Goal: Navigation & Orientation: Find specific page/section

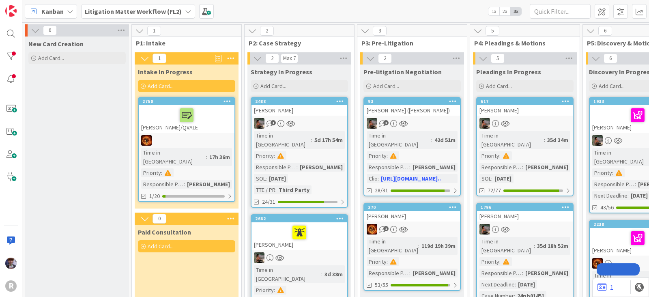
click at [99, 8] on b "Litigation Matter Workflow (FL2)" at bounding box center [133, 11] width 97 height 8
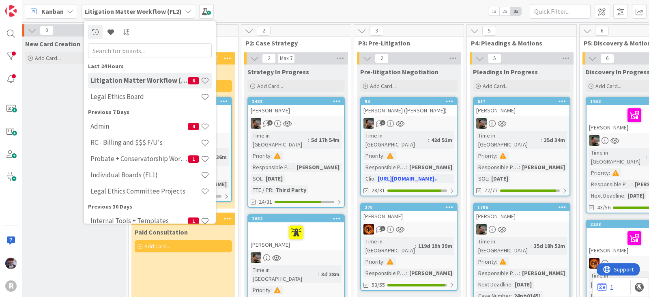
click at [66, 15] on div "Kanban" at bounding box center [51, 11] width 52 height 15
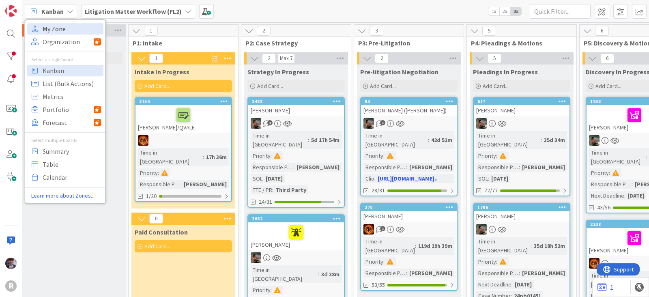
click at [69, 34] on span "My Zone" at bounding box center [72, 29] width 58 height 12
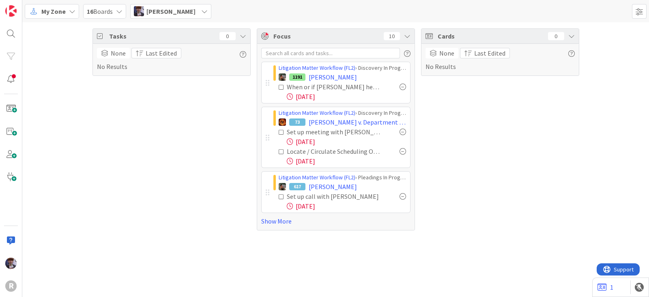
click at [524, 209] on div "Cards 0 None Last Edited No Results" at bounding box center [500, 129] width 158 height 202
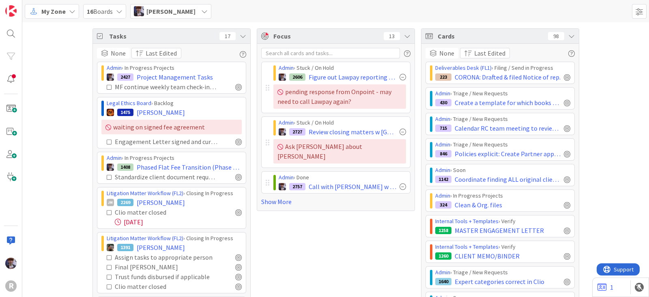
click at [244, 35] on div "Tasks 17" at bounding box center [171, 36] width 157 height 15
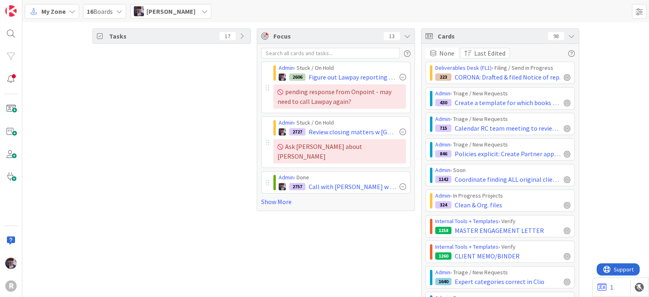
click at [568, 37] on icon at bounding box center [571, 36] width 6 height 6
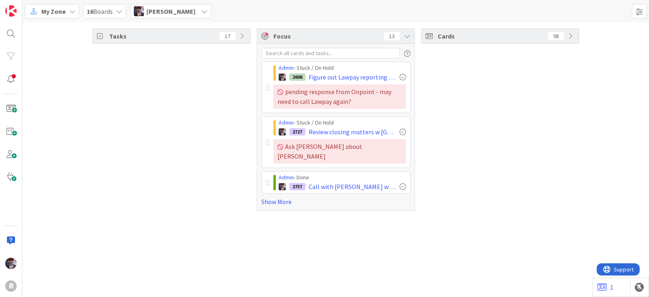
click at [433, 71] on div "Cards 98" at bounding box center [500, 119] width 158 height 183
click at [282, 197] on link "Show More" at bounding box center [335, 202] width 149 height 10
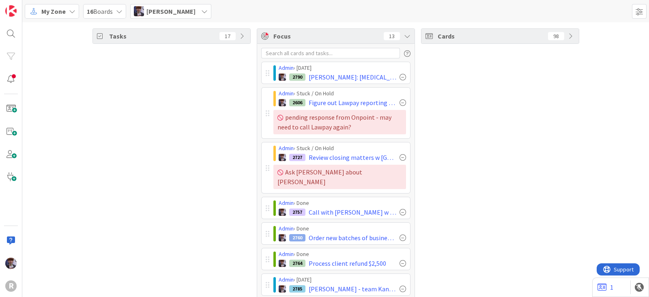
click at [404, 37] on icon at bounding box center [407, 36] width 6 height 6
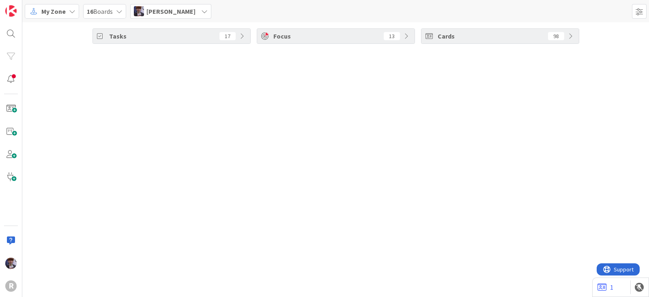
click at [404, 37] on icon at bounding box center [407, 36] width 6 height 6
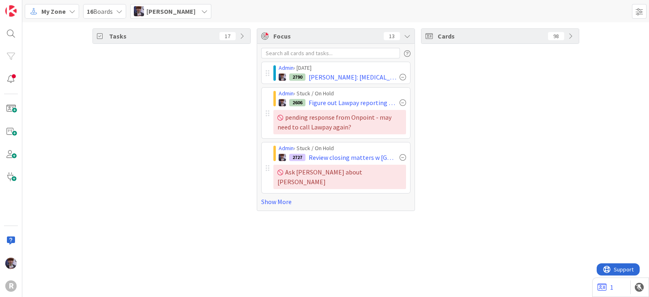
click at [180, 11] on span "[PERSON_NAME]" at bounding box center [170, 11] width 49 height 10
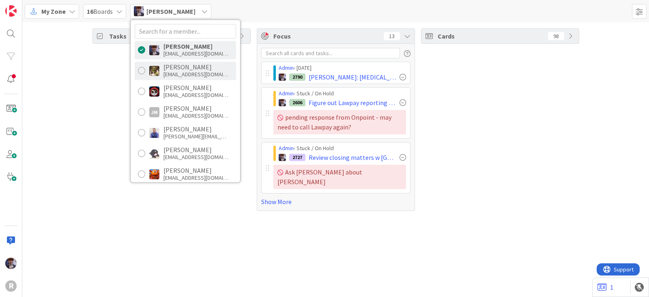
click at [185, 73] on div "[EMAIL_ADDRESS][DOMAIN_NAME]" at bounding box center [195, 74] width 65 height 7
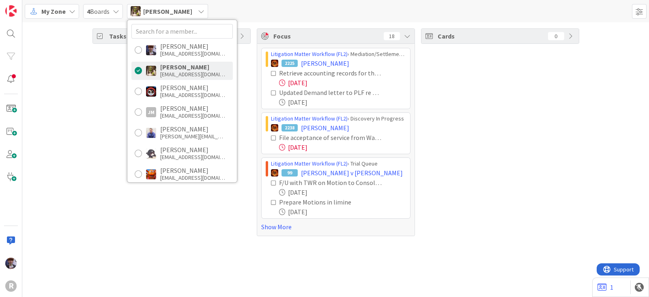
click at [82, 69] on div "Tasks 95 Focus 18 Litigation Matter Workflow (FL2) › Mediation/Settlement in Pr…" at bounding box center [335, 132] width 627 height 220
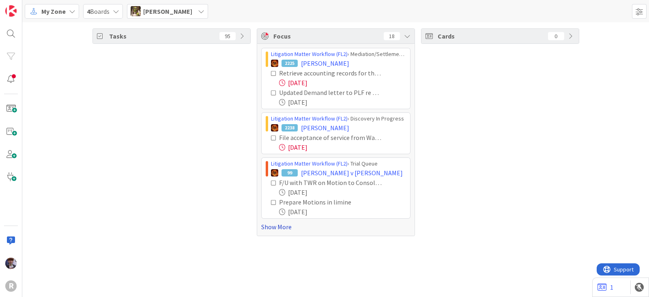
click at [283, 226] on link "Show More" at bounding box center [335, 227] width 149 height 10
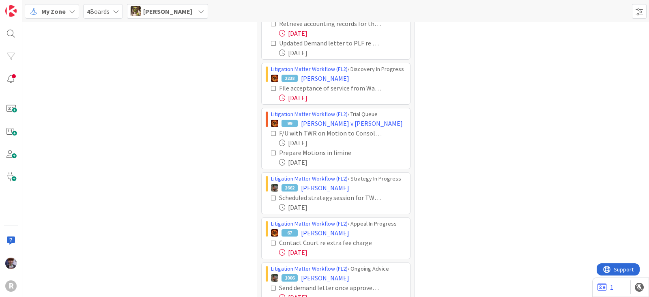
scroll to position [50, 0]
click at [271, 132] on icon at bounding box center [274, 133] width 6 height 6
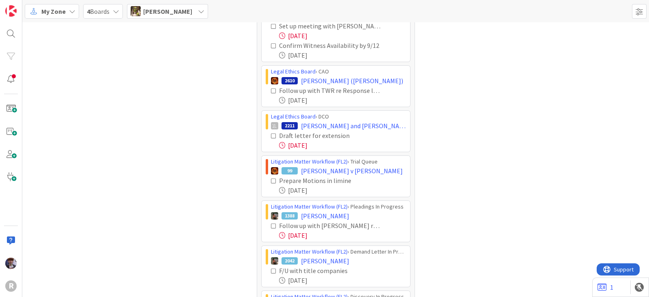
scroll to position [402, 0]
click at [271, 179] on icon at bounding box center [274, 181] width 6 height 6
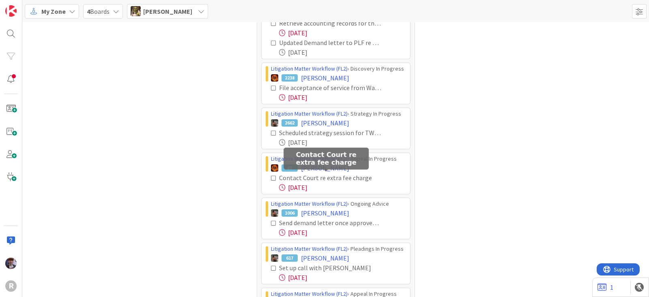
scroll to position [50, 0]
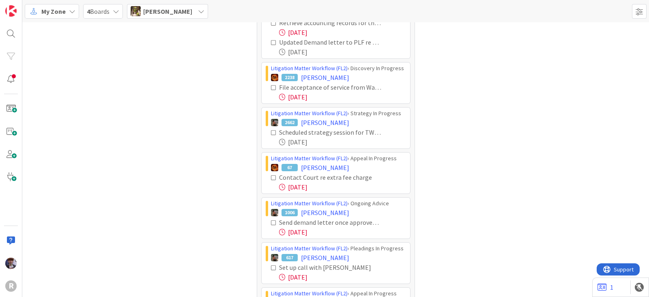
click at [271, 176] on icon at bounding box center [274, 178] width 6 height 6
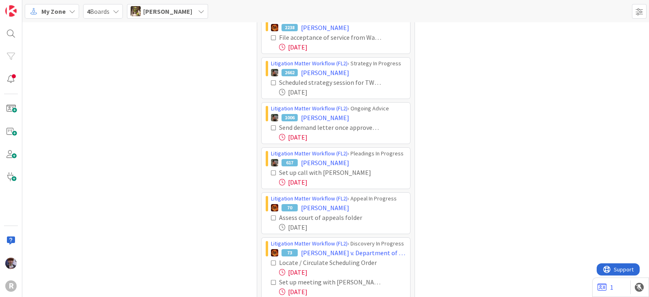
scroll to position [101, 0]
click at [271, 171] on icon at bounding box center [274, 173] width 6 height 6
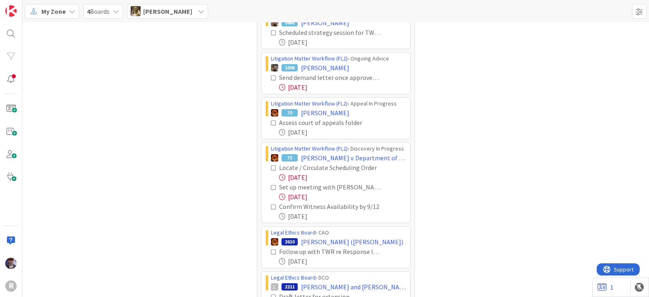
scroll to position [150, 0]
click at [271, 167] on icon at bounding box center [274, 168] width 6 height 6
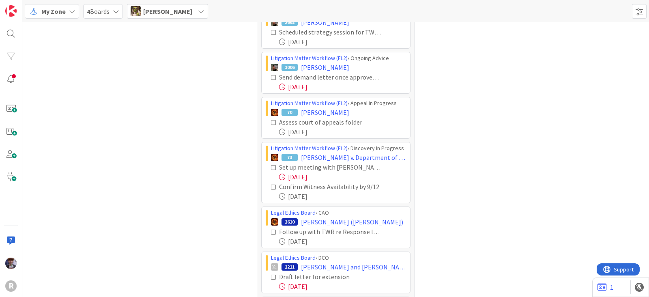
click at [271, 167] on icon at bounding box center [274, 168] width 6 height 6
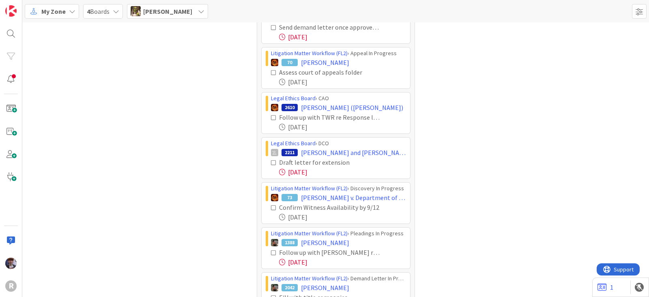
scroll to position [201, 0]
click at [271, 161] on icon at bounding box center [274, 162] width 6 height 6
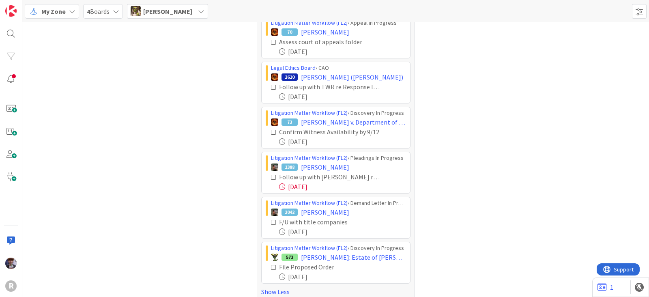
scroll to position [239, 0]
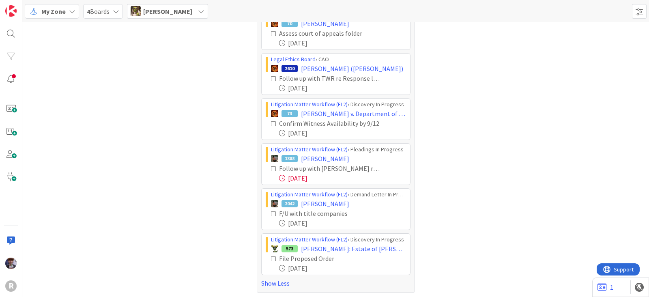
click at [271, 256] on icon at bounding box center [274, 259] width 6 height 6
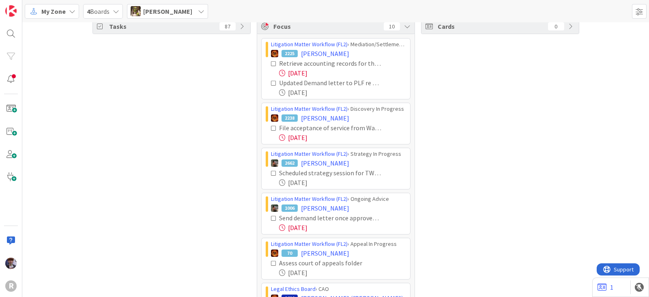
scroll to position [0, 0]
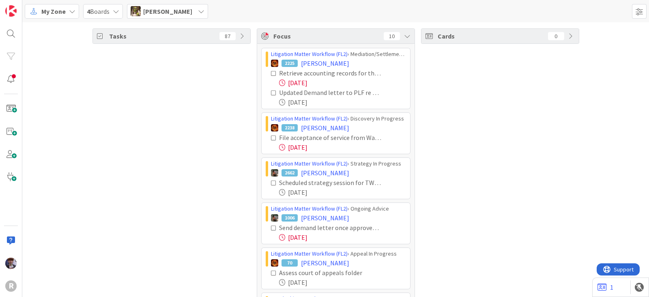
click at [181, 16] on div "[PERSON_NAME]" at bounding box center [167, 11] width 81 height 15
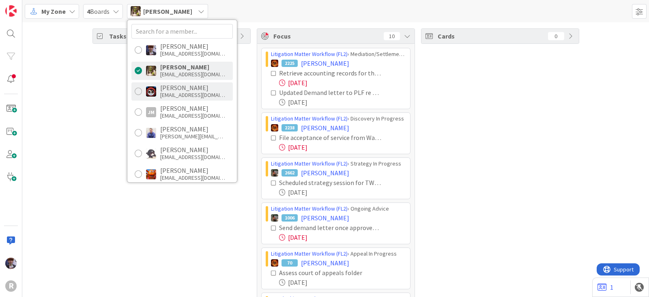
click at [185, 96] on div "[EMAIL_ADDRESS][DOMAIN_NAME]" at bounding box center [192, 94] width 65 height 7
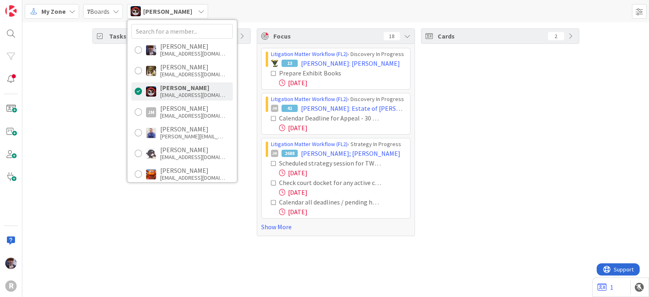
drag, startPoint x: 105, startPoint y: 155, endPoint x: 116, endPoint y: 150, distance: 12.0
click at [116, 150] on div "Tasks 53" at bounding box center [171, 132] width 158 height 208
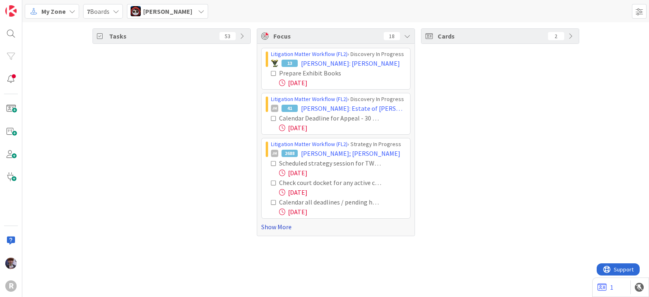
click at [269, 228] on link "Show More" at bounding box center [335, 227] width 149 height 10
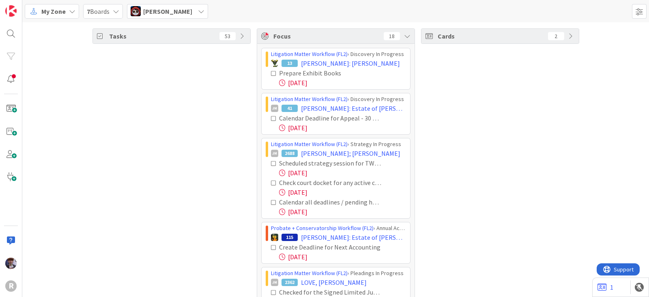
click at [271, 118] on icon at bounding box center [274, 119] width 6 height 6
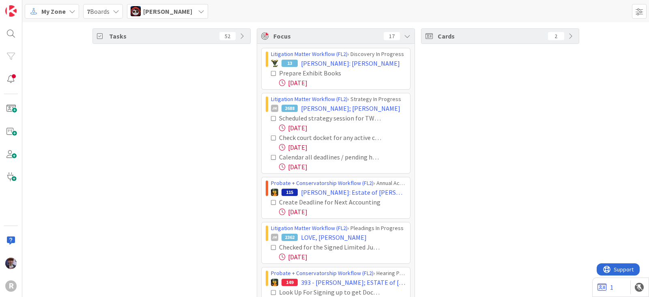
click at [266, 115] on div "Scheduled strategy session for TWR, INC & JAM[paralegal] [DATE] Check court doc…" at bounding box center [336, 142] width 140 height 58
click at [271, 116] on icon at bounding box center [274, 119] width 6 height 6
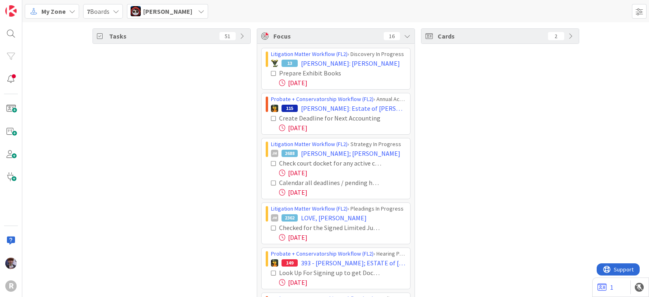
click at [271, 161] on icon at bounding box center [274, 164] width 6 height 6
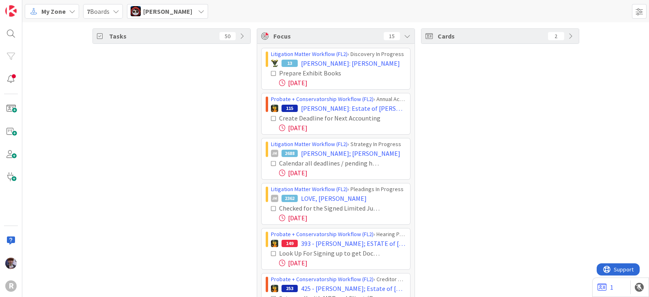
click at [271, 162] on icon at bounding box center [274, 164] width 6 height 6
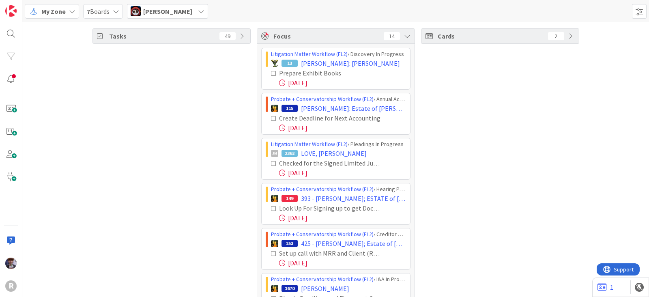
click at [271, 116] on icon at bounding box center [274, 119] width 6 height 6
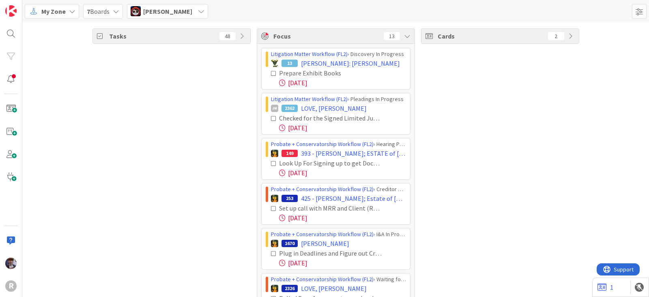
click at [271, 116] on icon at bounding box center [274, 119] width 6 height 6
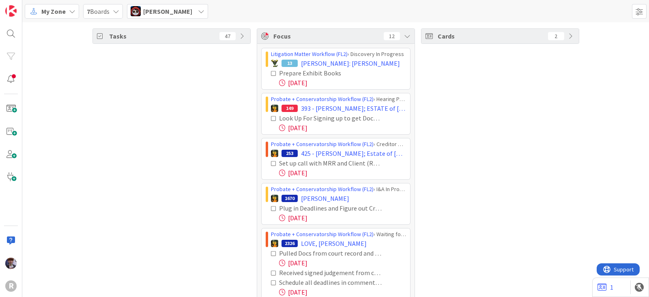
click at [271, 116] on icon at bounding box center [274, 119] width 6 height 6
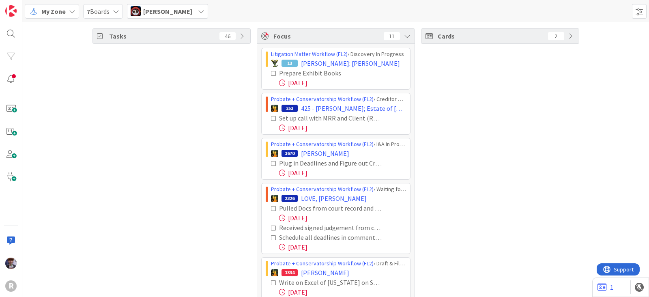
click at [271, 118] on icon at bounding box center [274, 119] width 6 height 6
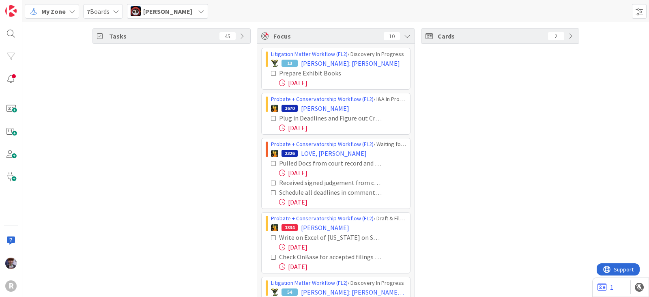
click at [271, 116] on icon at bounding box center [274, 119] width 6 height 6
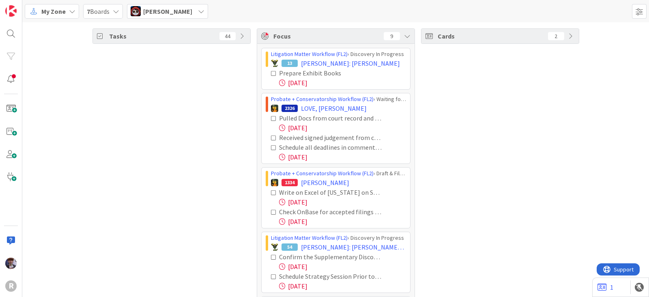
click at [271, 118] on icon at bounding box center [274, 119] width 6 height 6
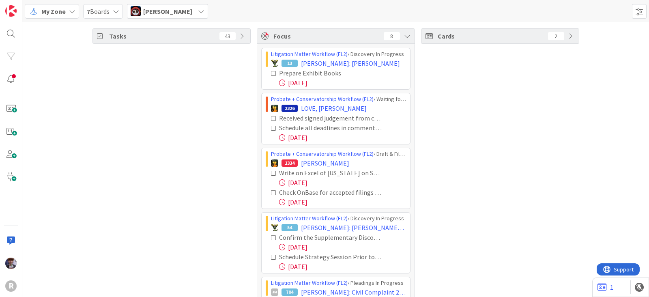
click at [271, 118] on icon at bounding box center [274, 119] width 6 height 6
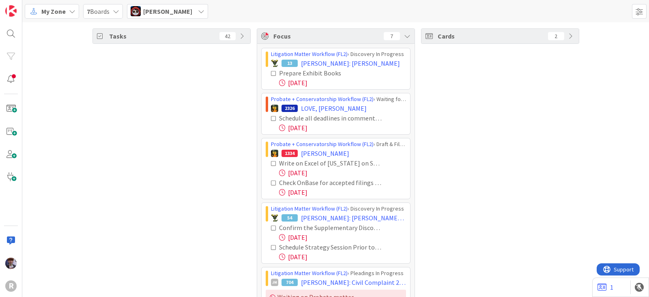
click at [271, 118] on icon at bounding box center [274, 119] width 6 height 6
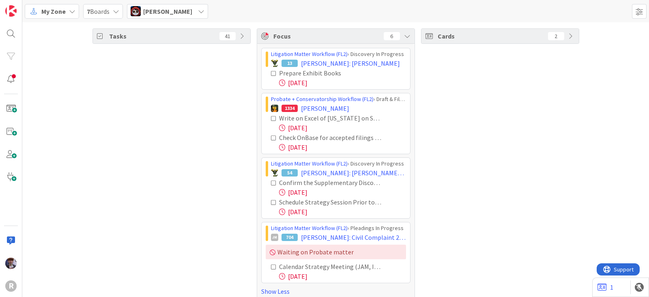
click at [271, 119] on icon at bounding box center [274, 119] width 6 height 6
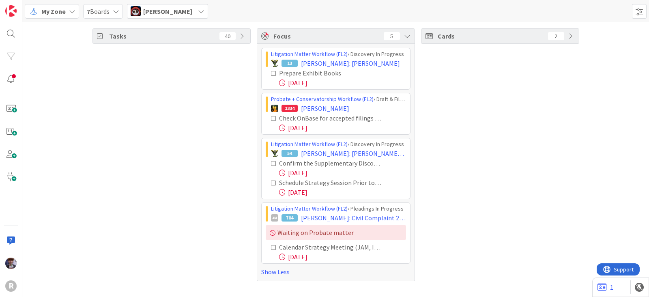
click at [270, 116] on div "Check OnBase for accepted filings (Follow up if anything else needed for accept…" at bounding box center [336, 122] width 140 height 19
click at [272, 117] on icon at bounding box center [274, 119] width 6 height 6
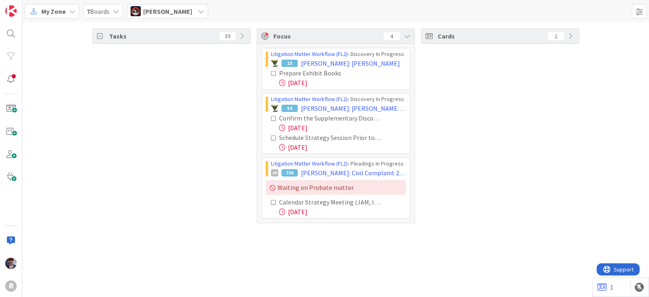
click at [273, 201] on icon at bounding box center [274, 203] width 6 height 6
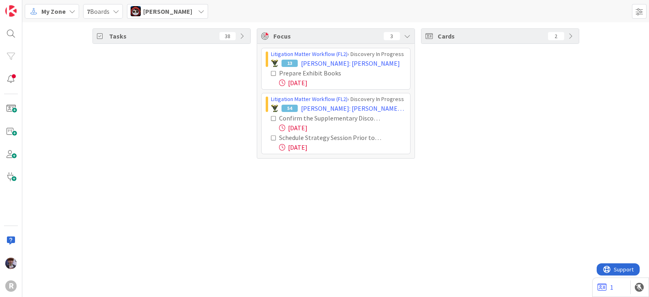
click at [182, 19] on div "My Zone 7 Boards [PERSON_NAME] [PERSON_NAME] [EMAIL_ADDRESS][DOMAIN_NAME] [PERS…" at bounding box center [335, 11] width 627 height 22
click at [183, 14] on span "[PERSON_NAME]" at bounding box center [167, 11] width 49 height 10
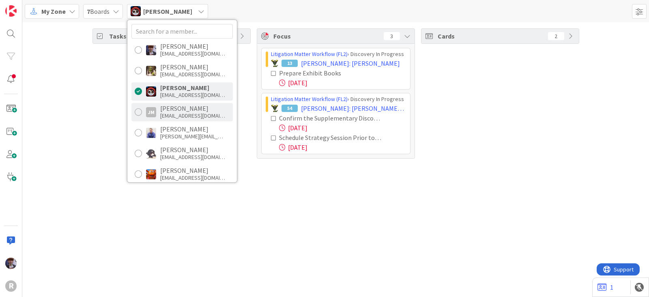
click at [176, 109] on div "[PERSON_NAME]" at bounding box center [192, 108] width 65 height 7
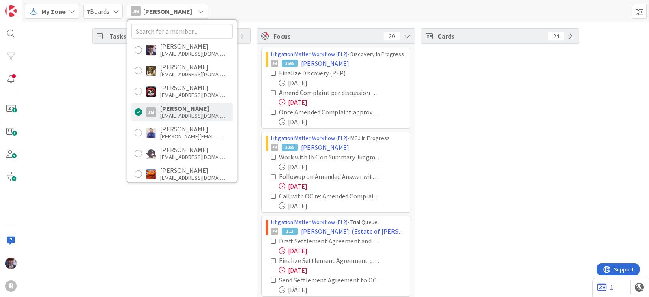
click at [99, 118] on div "Tasks 42" at bounding box center [171, 171] width 158 height 286
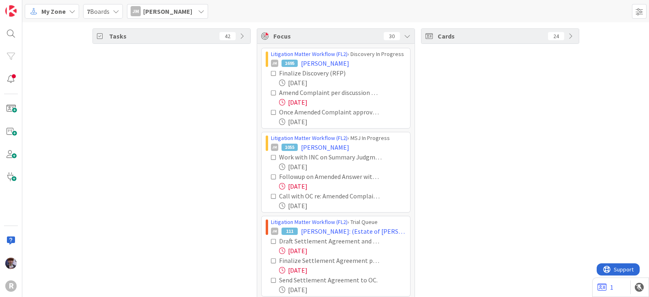
click at [271, 92] on icon at bounding box center [274, 93] width 6 height 6
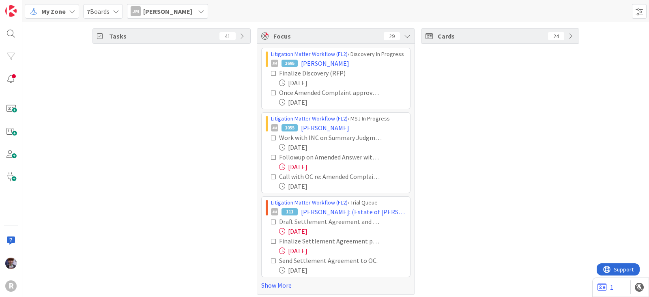
click at [271, 156] on icon at bounding box center [274, 158] width 6 height 6
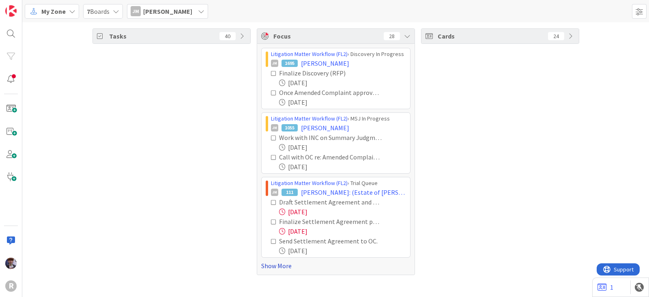
click at [268, 264] on link "Show More" at bounding box center [335, 266] width 149 height 10
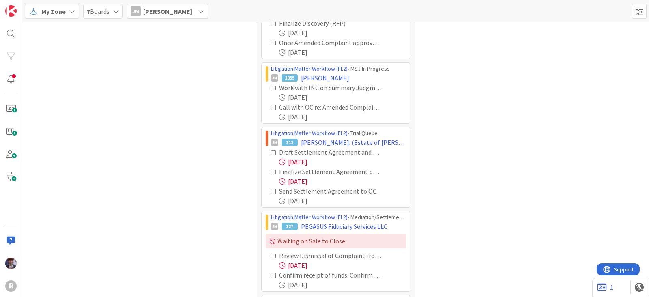
scroll to position [50, 0]
click at [271, 149] on icon at bounding box center [274, 152] width 6 height 6
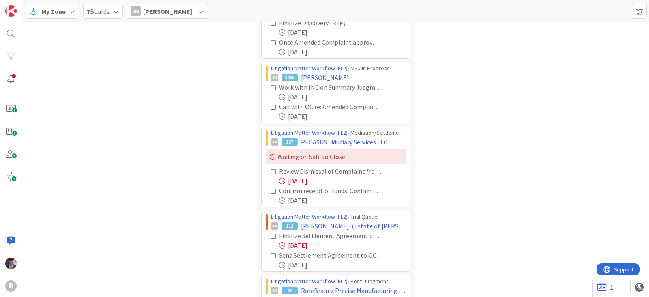
click at [271, 233] on icon at bounding box center [274, 236] width 6 height 6
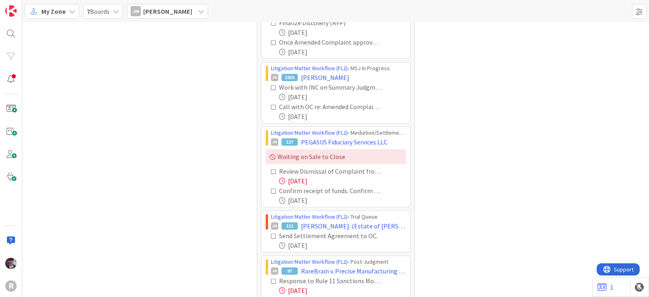
click at [271, 169] on icon at bounding box center [274, 172] width 6 height 6
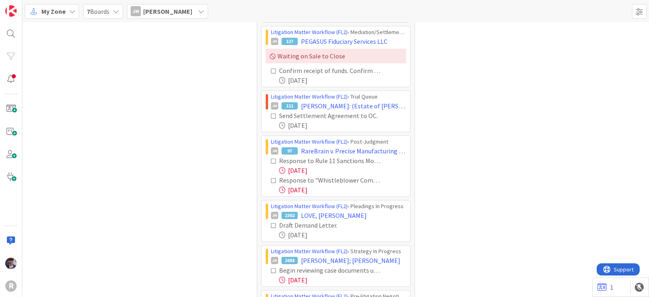
scroll to position [151, 0]
click at [271, 160] on icon at bounding box center [274, 161] width 6 height 6
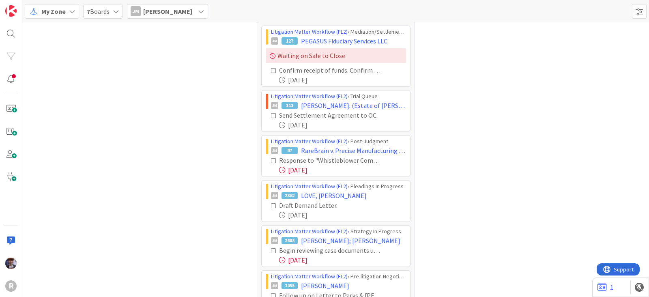
click at [271, 160] on icon at bounding box center [274, 161] width 6 height 6
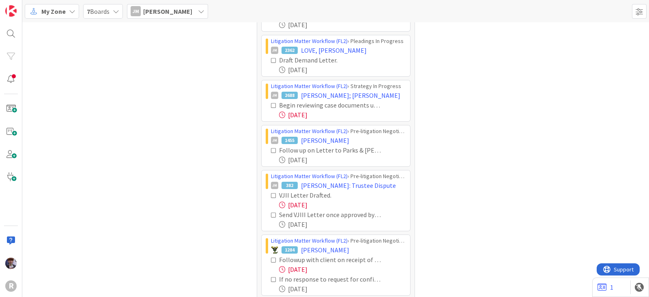
scroll to position [252, 0]
click at [271, 192] on icon at bounding box center [274, 195] width 6 height 6
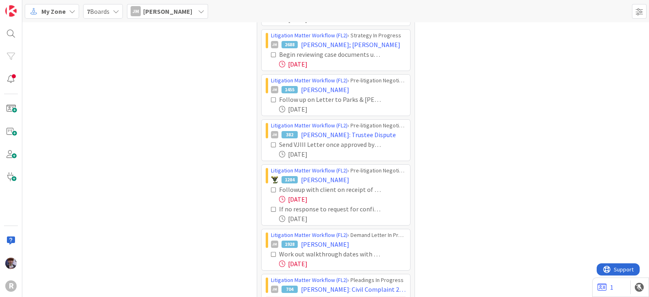
scroll to position [303, 0]
click at [271, 189] on icon at bounding box center [274, 190] width 6 height 6
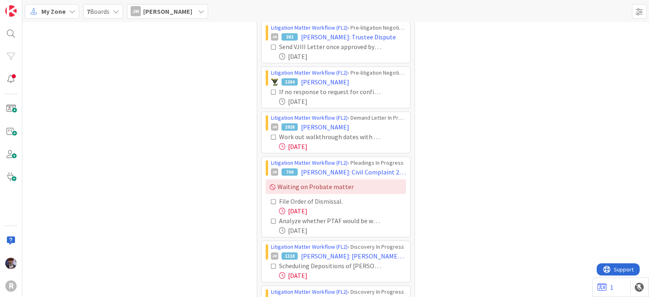
click at [271, 134] on icon at bounding box center [274, 137] width 6 height 6
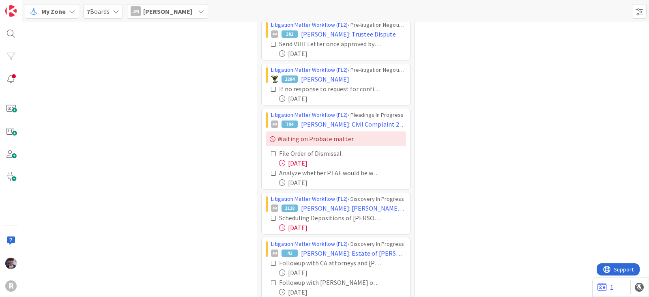
scroll to position [403, 0]
click at [271, 151] on icon at bounding box center [274, 153] width 6 height 6
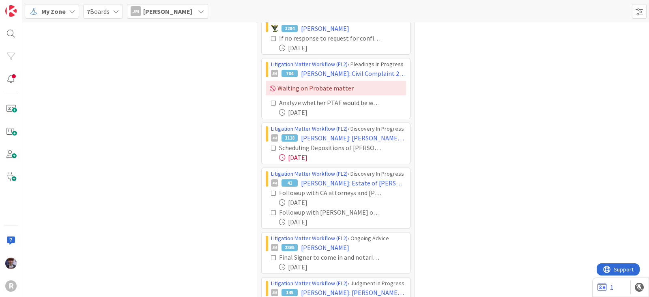
scroll to position [454, 0]
click at [271, 145] on icon at bounding box center [274, 148] width 6 height 6
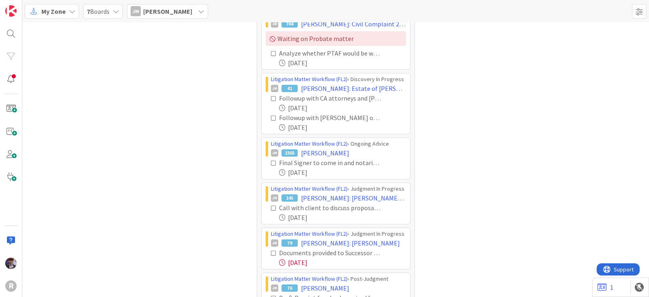
scroll to position [504, 0]
click at [271, 249] on icon at bounding box center [274, 252] width 6 height 6
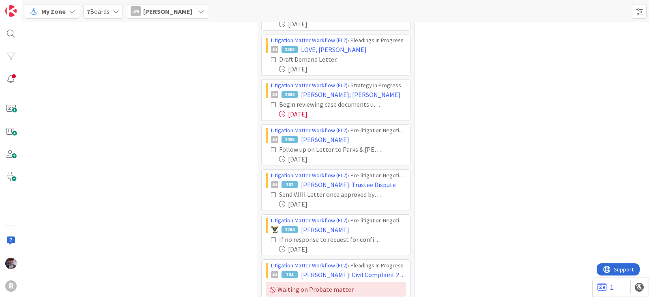
scroll to position [253, 0]
click at [172, 15] on div "[PERSON_NAME] [PERSON_NAME]" at bounding box center [167, 11] width 81 height 15
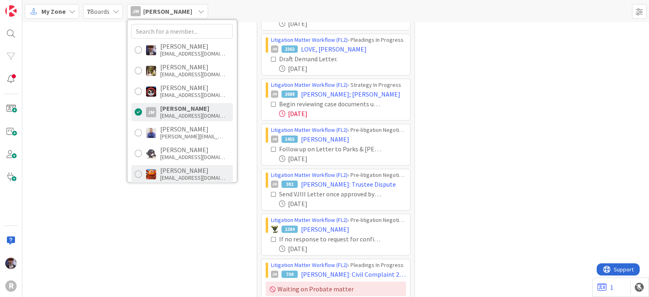
click at [180, 169] on div "[PERSON_NAME]" at bounding box center [192, 170] width 65 height 7
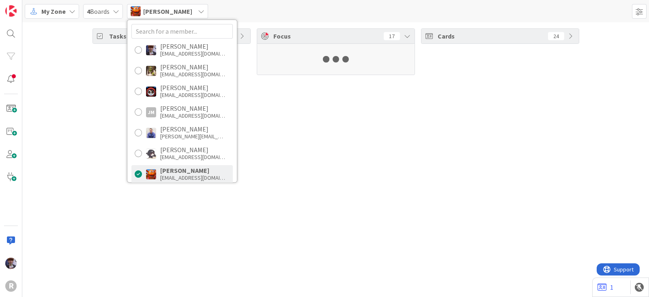
scroll to position [0, 0]
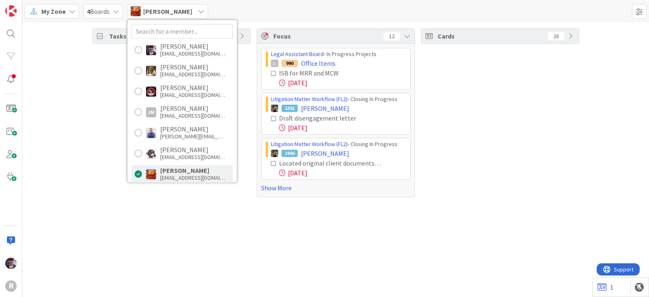
click at [90, 155] on div "Tasks 85 Focus 12 Legal Assistant Board › In Progress Projects 990 Office Items…" at bounding box center [335, 112] width 627 height 181
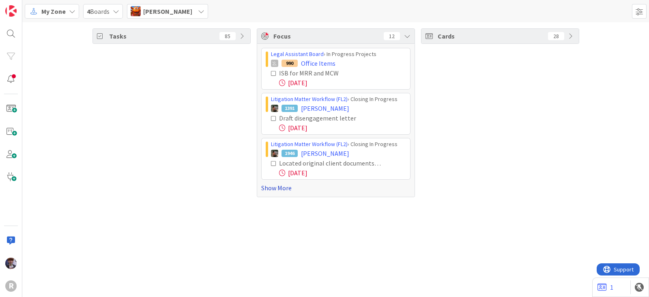
click at [271, 189] on link "Show More" at bounding box center [335, 188] width 149 height 10
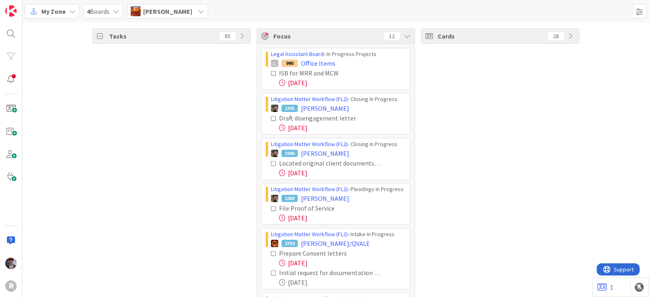
click at [271, 116] on icon at bounding box center [274, 119] width 6 height 6
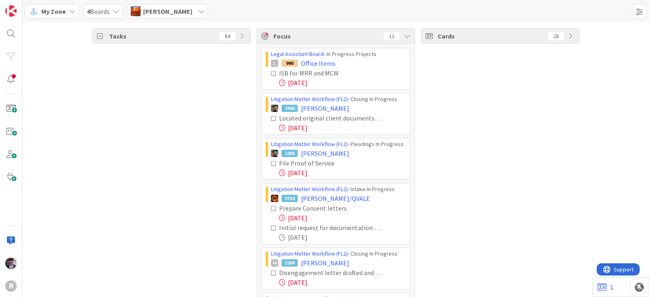
click at [271, 161] on icon at bounding box center [274, 164] width 6 height 6
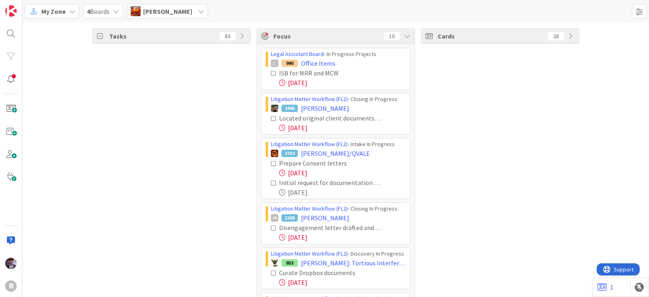
click at [271, 163] on icon at bounding box center [274, 164] width 6 height 6
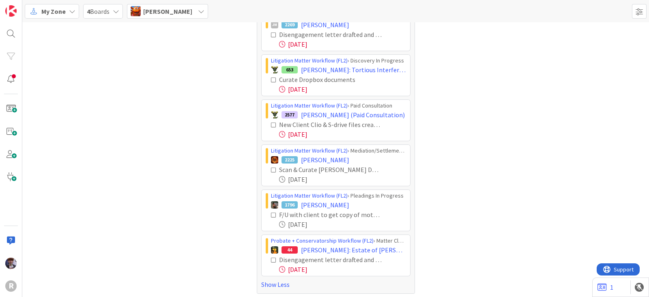
scroll to position [175, 0]
click at [169, 14] on span "[PERSON_NAME]" at bounding box center [167, 11] width 49 height 10
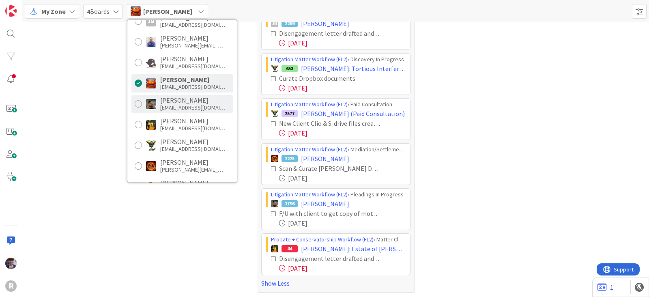
click at [169, 103] on div "[PERSON_NAME] [EMAIL_ADDRESS][DOMAIN_NAME]" at bounding box center [192, 104] width 65 height 15
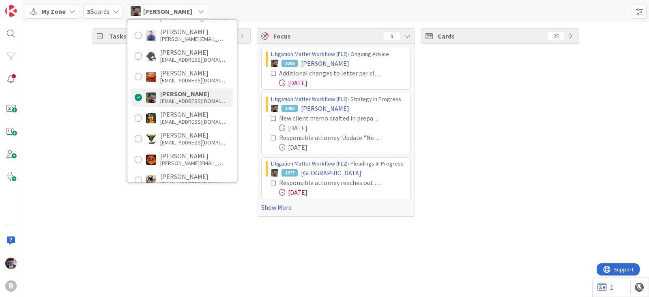
scroll to position [98, 0]
click at [126, 102] on div "Tasks 70" at bounding box center [171, 122] width 158 height 188
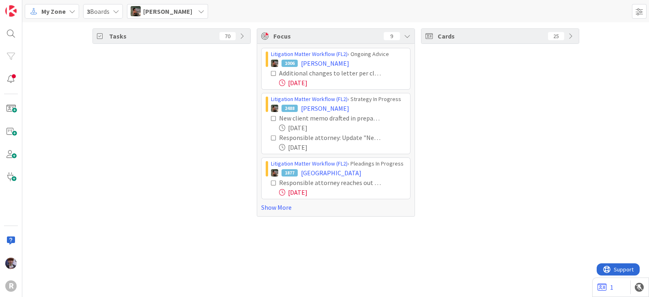
scroll to position [0, 0]
click at [275, 208] on link "Show More" at bounding box center [335, 207] width 149 height 10
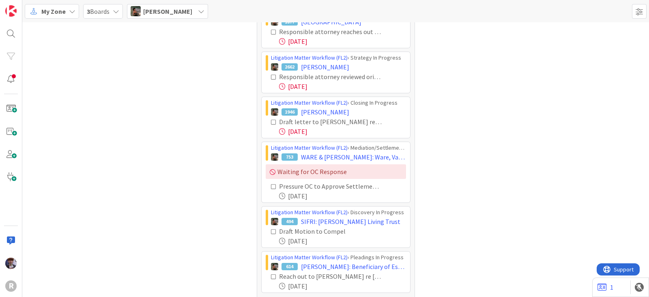
scroll to position [151, 0]
click at [271, 119] on icon at bounding box center [274, 122] width 6 height 6
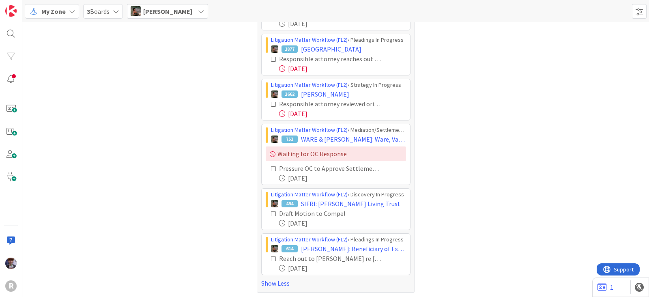
click at [271, 167] on icon at bounding box center [274, 169] width 6 height 6
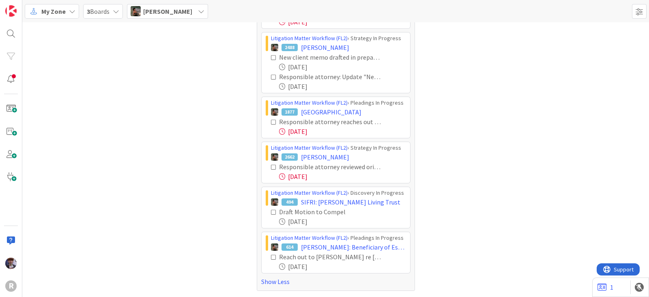
scroll to position [60, 0]
click at [271, 256] on icon at bounding box center [274, 259] width 6 height 6
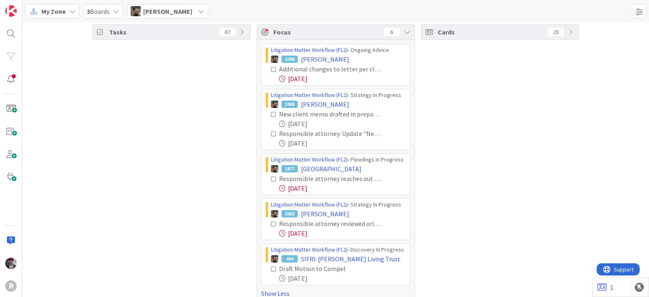
scroll to position [0, 0]
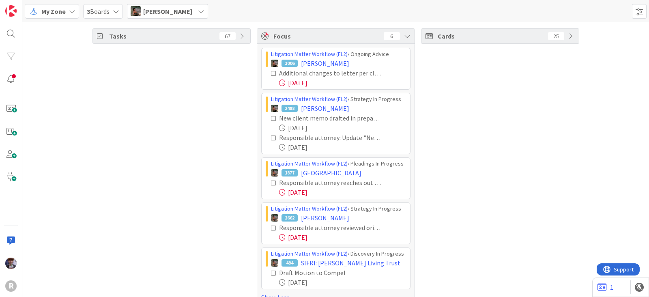
click at [175, 15] on span "[PERSON_NAME]" at bounding box center [167, 11] width 49 height 10
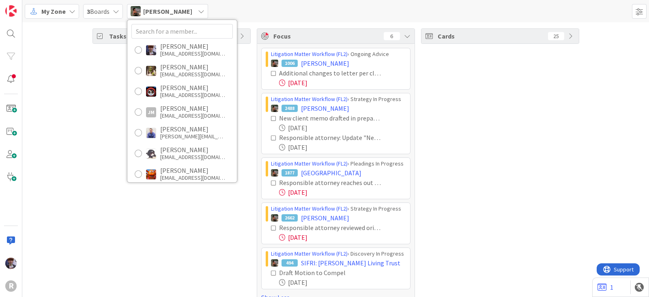
click at [178, 208] on div "[PERSON_NAME]" at bounding box center [192, 211] width 65 height 7
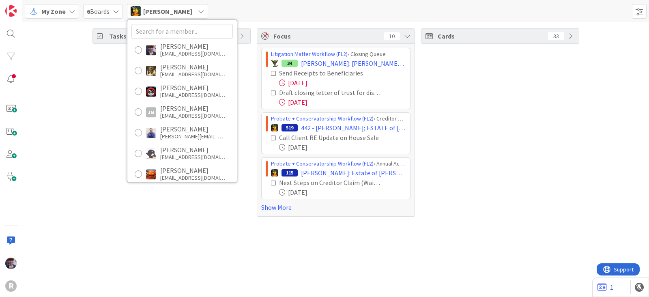
click at [97, 133] on div "Tasks 67" at bounding box center [171, 122] width 158 height 188
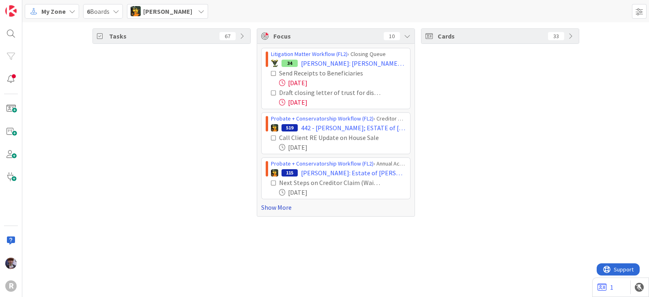
click at [263, 209] on link "Show More" at bounding box center [335, 207] width 149 height 10
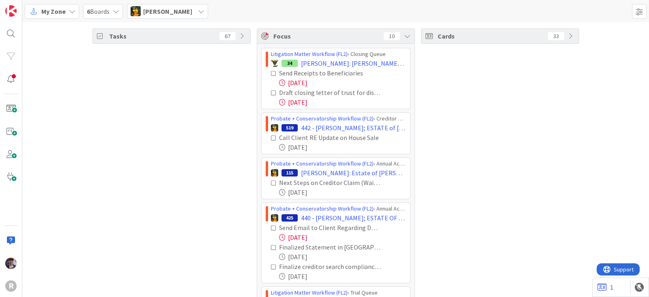
click at [271, 72] on icon at bounding box center [274, 74] width 6 height 6
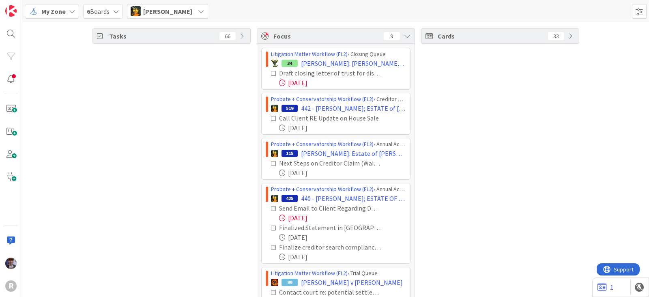
click at [271, 72] on icon at bounding box center [274, 74] width 6 height 6
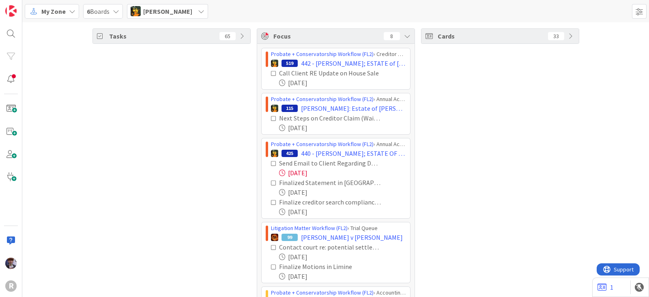
click at [271, 72] on icon at bounding box center [274, 74] width 6 height 6
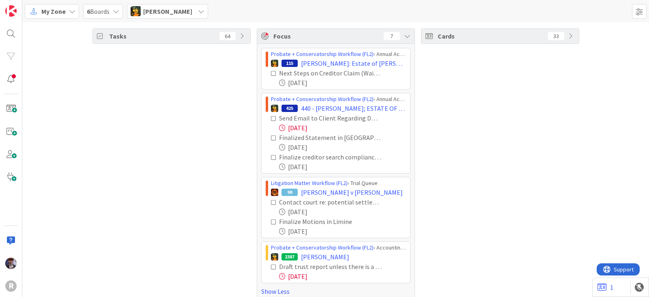
click at [271, 73] on icon at bounding box center [274, 74] width 6 height 6
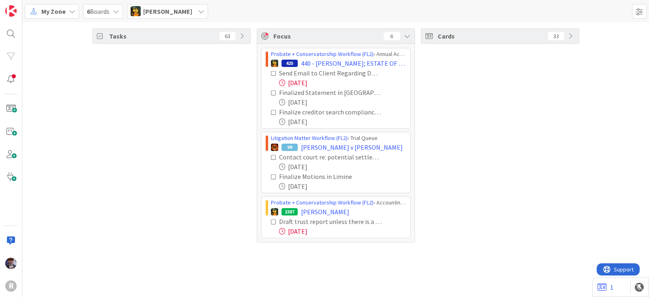
click at [274, 74] on icon at bounding box center [274, 74] width 6 height 6
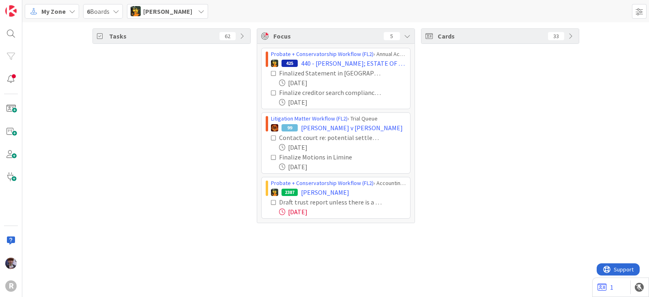
click at [274, 74] on icon at bounding box center [274, 74] width 6 height 6
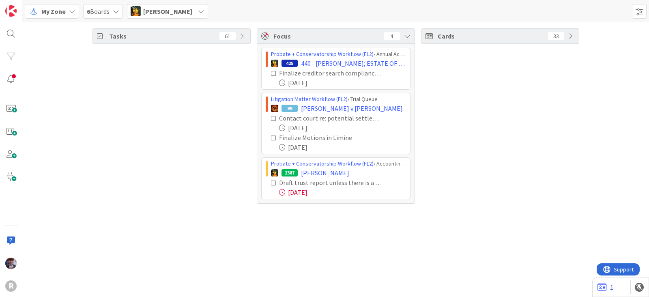
click at [274, 74] on icon at bounding box center [274, 74] width 6 height 6
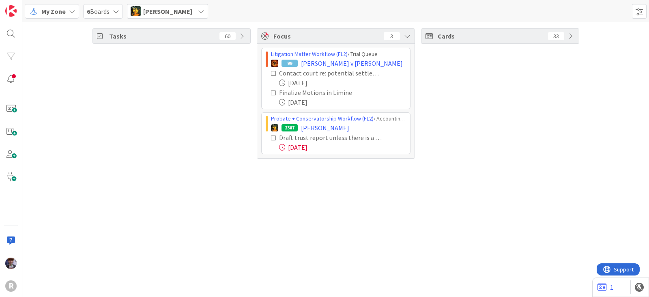
click at [179, 14] on span "[PERSON_NAME]" at bounding box center [167, 11] width 49 height 10
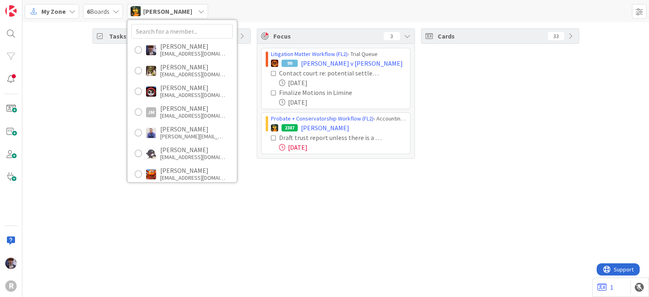
click at [170, 229] on div "[PERSON_NAME]" at bounding box center [192, 232] width 65 height 7
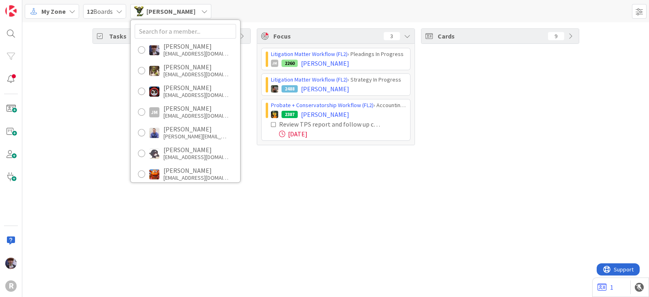
click at [91, 150] on div "Tasks 11 Focus 3 Litigation Matter Workflow (FL2) › Pleadings In Progress JM 22…" at bounding box center [335, 86] width 627 height 129
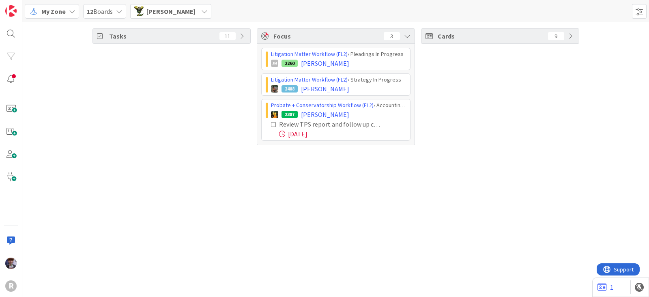
click at [274, 123] on icon at bounding box center [274, 125] width 6 height 6
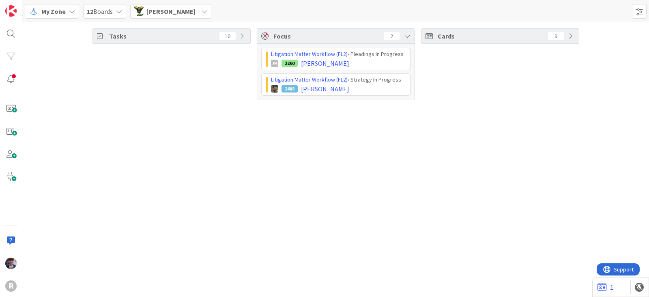
click at [174, 12] on span "[PERSON_NAME]" at bounding box center [170, 11] width 49 height 10
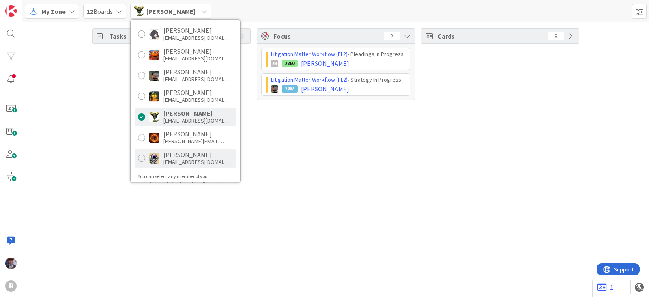
scroll to position [135, 0]
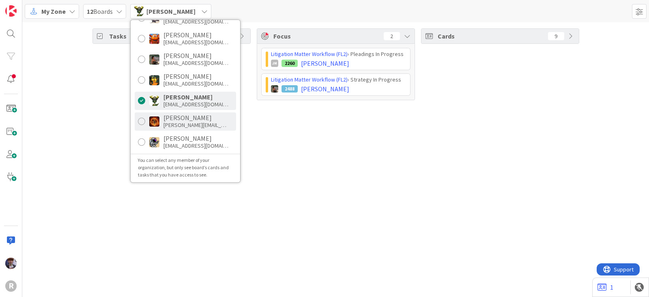
click at [172, 121] on div "[PERSON_NAME][EMAIL_ADDRESS][DOMAIN_NAME]" at bounding box center [195, 124] width 65 height 7
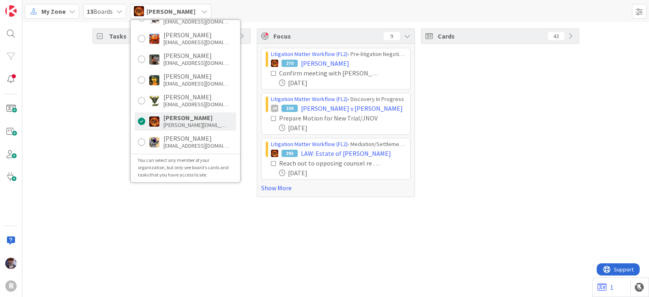
click at [105, 119] on div "Tasks 58" at bounding box center [171, 112] width 158 height 169
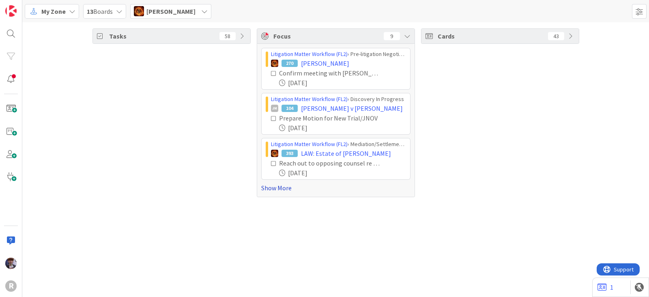
click at [264, 186] on link "Show More" at bounding box center [335, 188] width 149 height 10
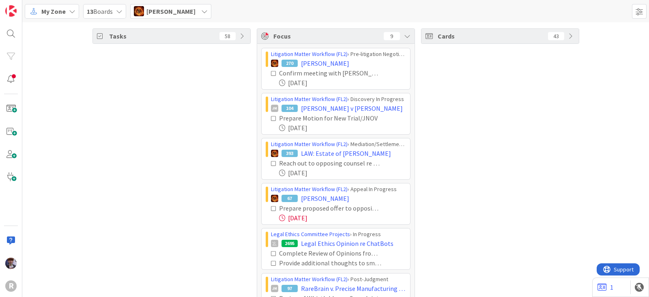
click at [271, 71] on icon at bounding box center [274, 74] width 6 height 6
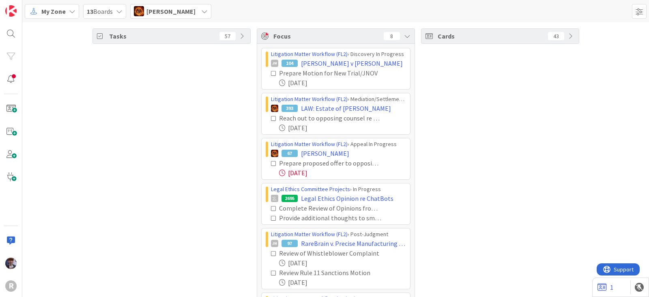
click at [271, 208] on icon at bounding box center [274, 209] width 6 height 6
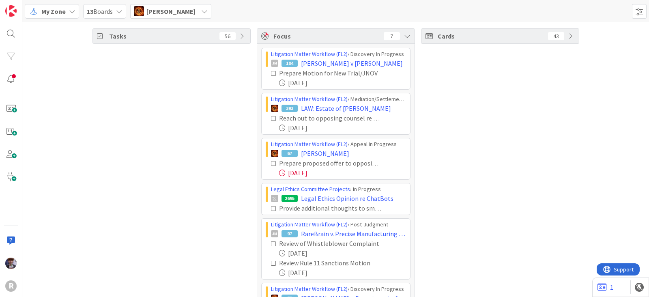
click at [271, 206] on icon at bounding box center [274, 209] width 6 height 6
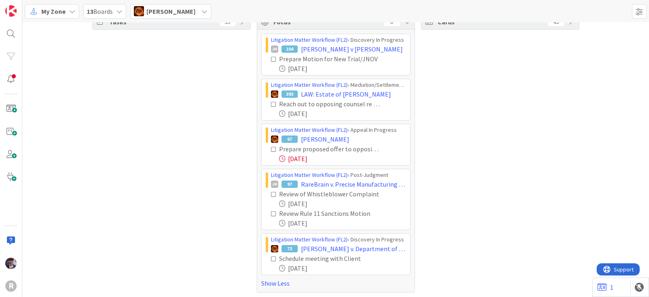
scroll to position [15, 0]
click at [176, 15] on span "[PERSON_NAME]" at bounding box center [170, 11] width 49 height 10
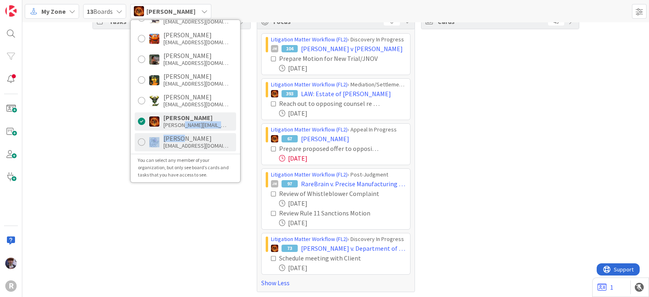
drag, startPoint x: 180, startPoint y: 128, endPoint x: 180, endPoint y: 141, distance: 12.6
click at [180, 141] on div "[PERSON_NAME] [EMAIL_ADDRESS][DOMAIN_NAME] [PERSON_NAME] [EMAIL_ADDRESS][DOMAIN…" at bounding box center [186, 101] width 110 height 162
click at [180, 140] on div "[PERSON_NAME]" at bounding box center [195, 138] width 65 height 7
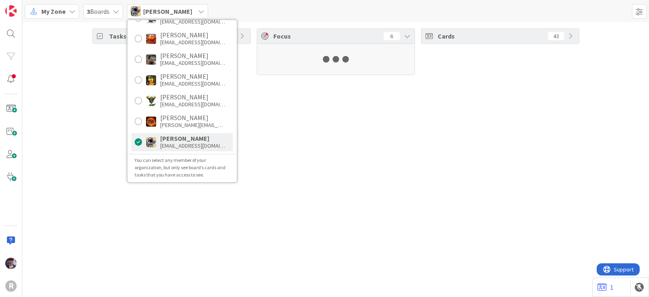
scroll to position [0, 0]
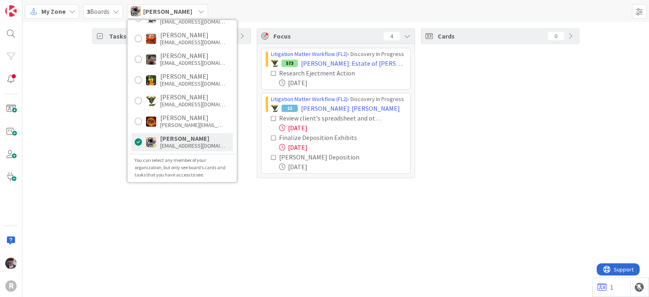
click at [115, 150] on div "Tasks 20" at bounding box center [171, 103] width 158 height 150
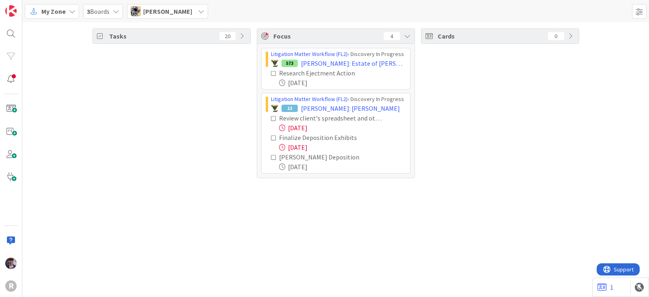
click at [271, 137] on icon at bounding box center [274, 138] width 6 height 6
click at [174, 13] on span "[PERSON_NAME]" at bounding box center [167, 11] width 49 height 10
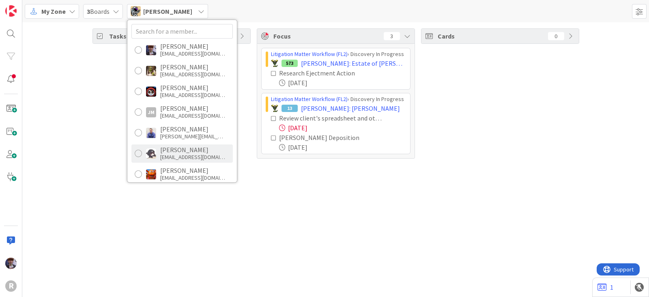
click at [178, 161] on div "[PERSON_NAME] [EMAIL_ADDRESS][DOMAIN_NAME]" at bounding box center [181, 153] width 101 height 18
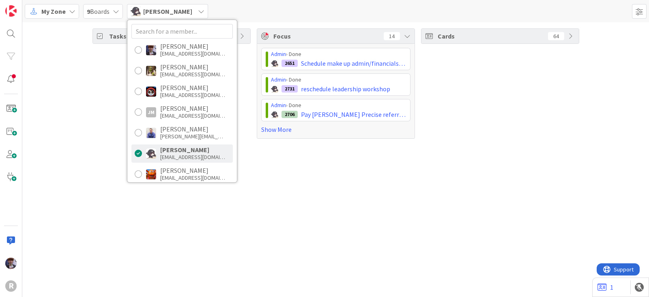
click at [102, 146] on div "Tasks 30 Focus 14 Admin › Done 2651 Schedule make up admin/financials meeting A…" at bounding box center [335, 159] width 627 height 275
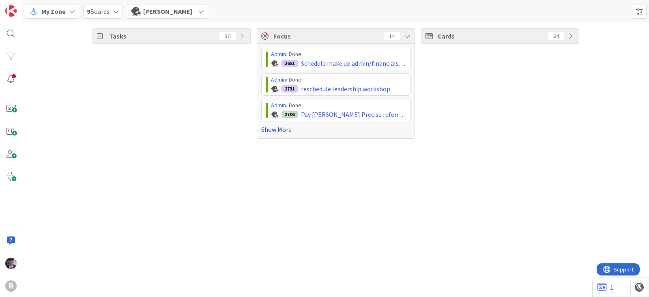
click at [286, 132] on link "Show More" at bounding box center [335, 130] width 149 height 10
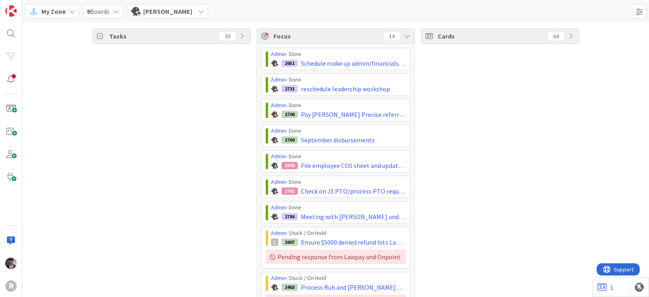
click at [211, 115] on div "Tasks 30" at bounding box center [171, 243] width 158 height 430
click at [436, 96] on div "Cards 64" at bounding box center [500, 243] width 158 height 430
click at [559, 200] on div "Cards 64" at bounding box center [500, 243] width 158 height 430
click at [517, 210] on div "Cards 64" at bounding box center [500, 243] width 158 height 430
click at [177, 229] on div "Tasks 30" at bounding box center [171, 243] width 158 height 430
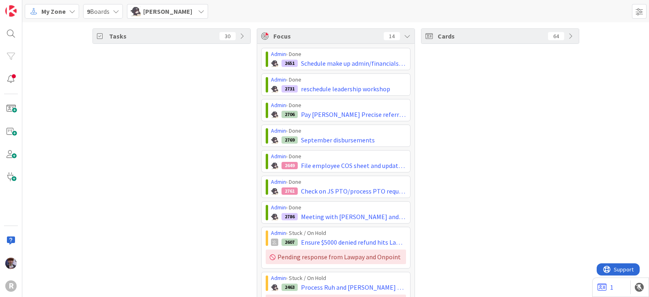
click at [150, 175] on div "Tasks 30" at bounding box center [171, 243] width 158 height 430
click at [464, 118] on div "Cards 64" at bounding box center [500, 243] width 158 height 430
click at [504, 118] on div "Cards 64" at bounding box center [500, 243] width 158 height 430
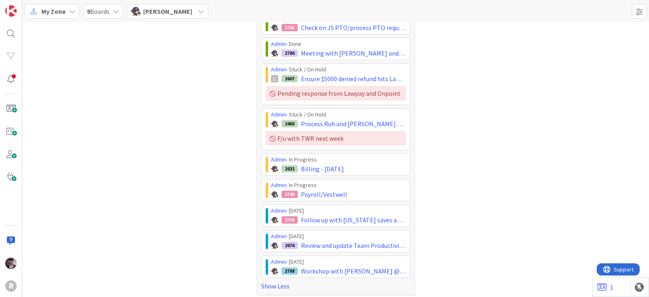
scroll to position [165, 0]
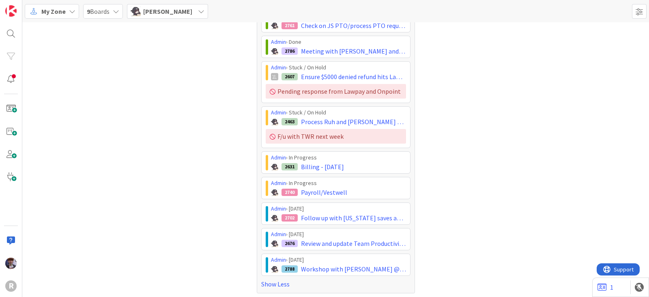
click at [177, 17] on div "[PERSON_NAME]" at bounding box center [167, 11] width 81 height 15
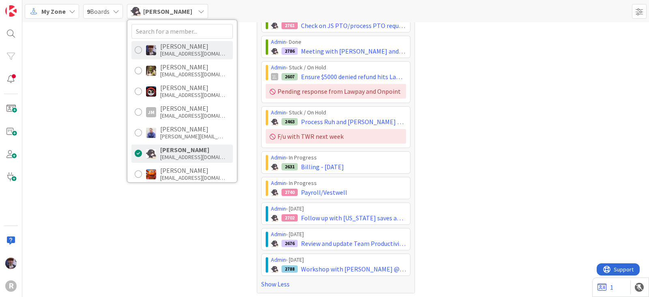
click at [172, 50] on div "[EMAIL_ADDRESS][DOMAIN_NAME]" at bounding box center [192, 53] width 65 height 7
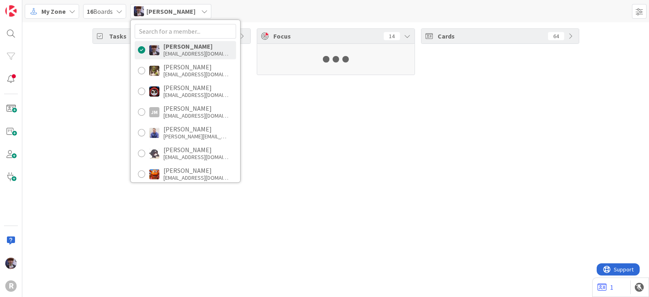
scroll to position [0, 0]
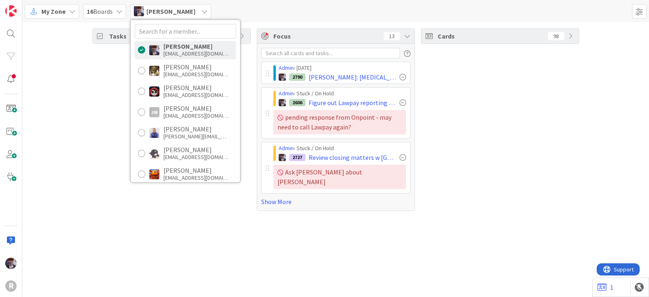
click at [101, 99] on div "Tasks 17" at bounding box center [171, 119] width 158 height 183
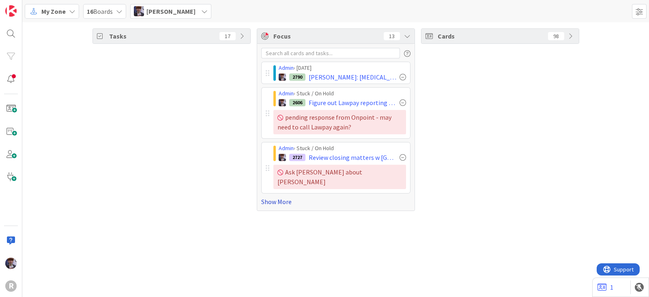
click at [264, 197] on link "Show More" at bounding box center [335, 202] width 149 height 10
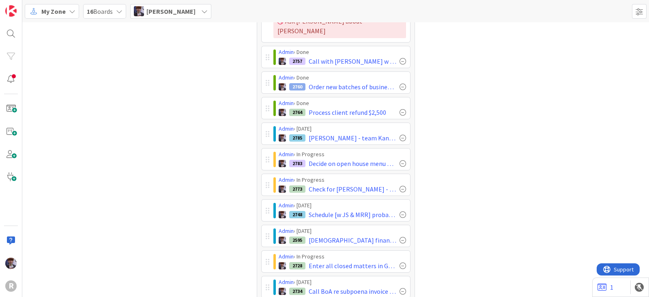
scroll to position [151, 0]
click at [479, 156] on div "Cards 98" at bounding box center [500, 96] width 158 height 438
click at [430, 155] on div "Cards 98" at bounding box center [500, 96] width 158 height 438
click at [221, 188] on div "Tasks 17" at bounding box center [171, 96] width 158 height 438
click at [195, 185] on div "Tasks 17" at bounding box center [171, 96] width 158 height 438
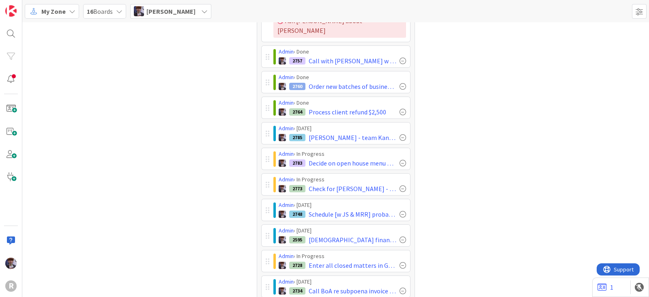
click at [223, 201] on div "Tasks 17" at bounding box center [171, 96] width 158 height 438
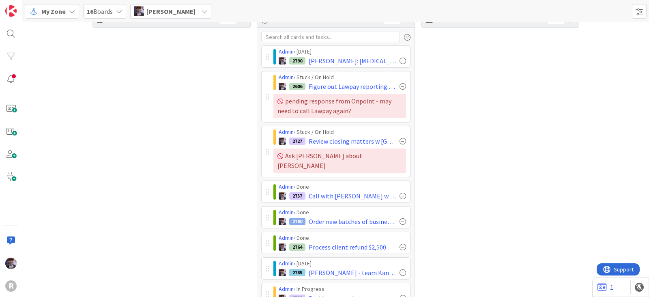
scroll to position [16, 0]
click at [210, 189] on div "Tasks 17" at bounding box center [171, 231] width 158 height 438
click at [185, 133] on div "Tasks 17" at bounding box center [171, 231] width 158 height 438
click at [217, 188] on div "Tasks 17" at bounding box center [171, 231] width 158 height 438
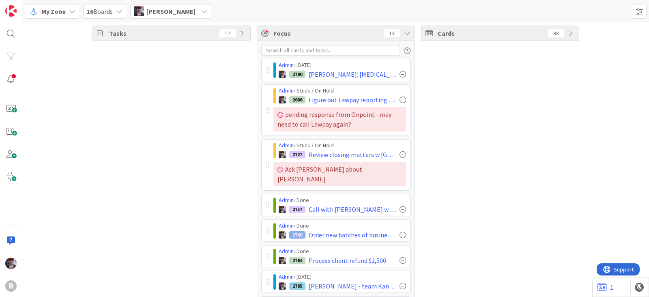
scroll to position [0, 0]
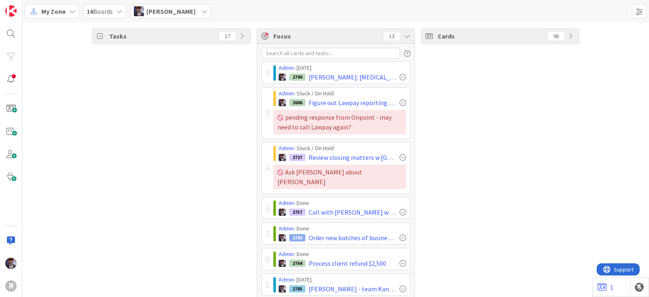
click at [590, 169] on div "Tasks 17 Focus 13 Admin › [DATE] 2790 [PERSON_NAME]: [MEDICAL_DATA] payment rec…" at bounding box center [335, 247] width 627 height 450
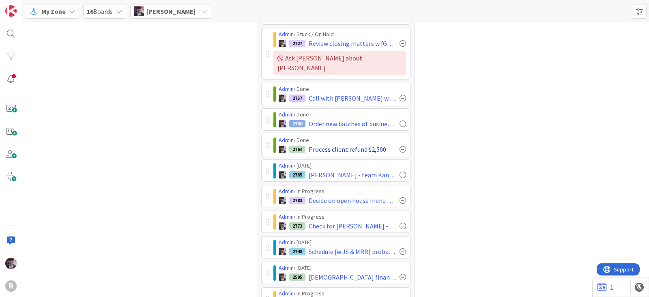
scroll to position [114, 0]
click at [185, 173] on div "Tasks 17" at bounding box center [171, 134] width 158 height 438
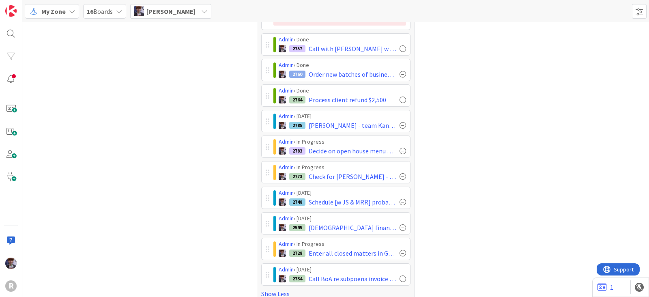
scroll to position [164, 0]
click at [200, 4] on div "[PERSON_NAME]" at bounding box center [170, 11] width 81 height 15
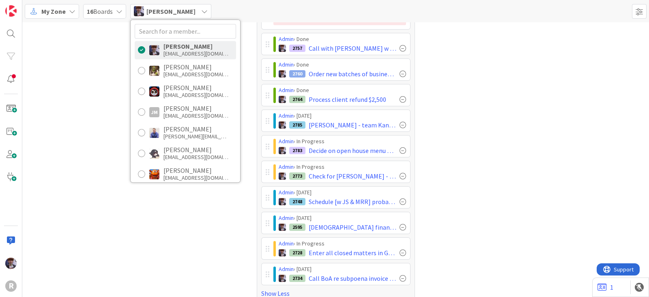
click at [92, 128] on div "Tasks 17" at bounding box center [171, 84] width 158 height 438
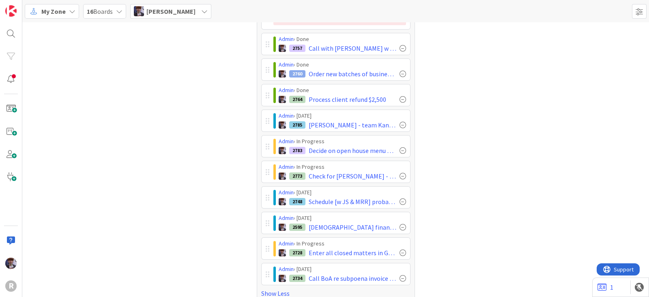
click at [126, 245] on div "Tasks 17" at bounding box center [171, 84] width 158 height 438
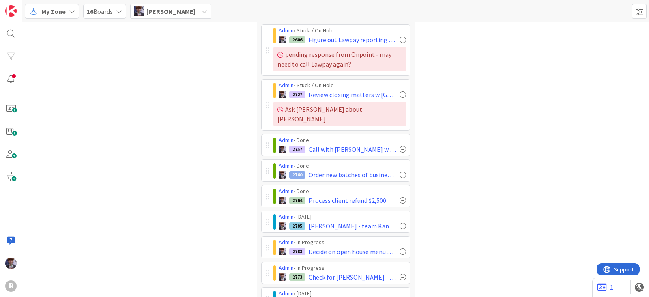
scroll to position [62, 0]
click at [174, 231] on div "Tasks 17" at bounding box center [171, 185] width 158 height 438
click at [133, 202] on div "Tasks 17" at bounding box center [171, 185] width 158 height 438
click at [205, 17] on div "[PERSON_NAME]" at bounding box center [170, 11] width 81 height 15
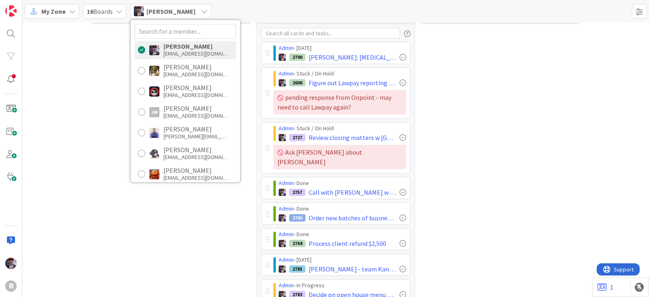
scroll to position [0, 0]
